Goal: Navigation & Orientation: Find specific page/section

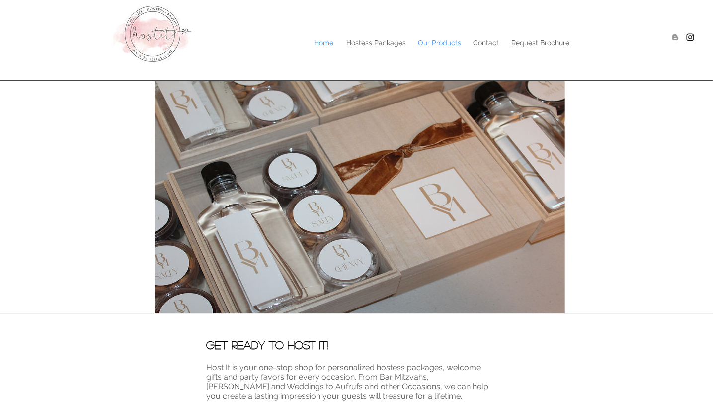
click at [428, 46] on p "Our Products" at bounding box center [440, 42] width 53 height 15
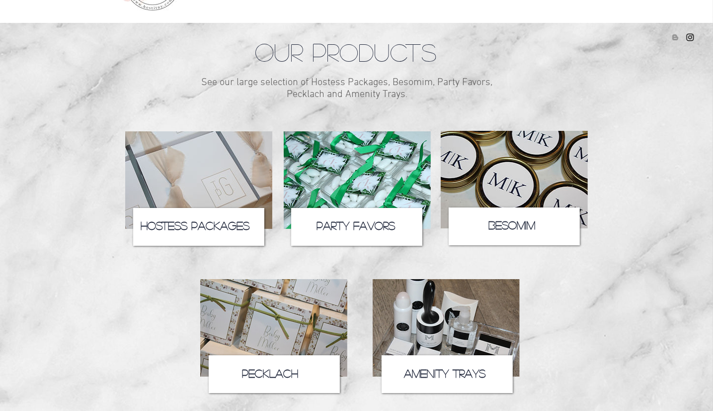
scroll to position [59, 0]
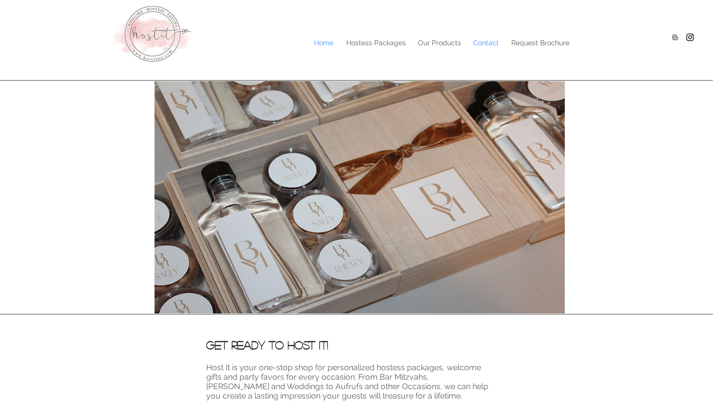
click at [483, 42] on p "Contact" at bounding box center [487, 42] width 36 height 15
